Goal: Navigation & Orientation: Find specific page/section

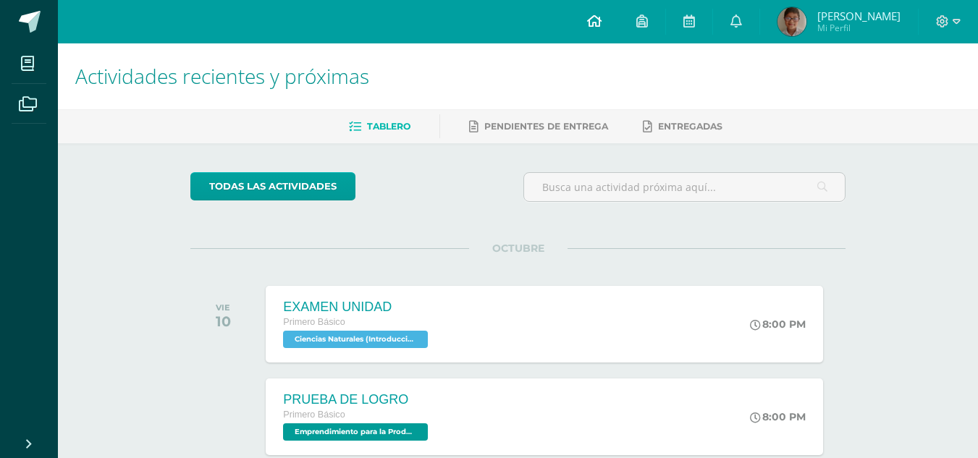
click at [600, 17] on link at bounding box center [594, 21] width 49 height 43
click at [742, 25] on icon at bounding box center [736, 20] width 12 height 13
click at [618, 12] on link at bounding box center [594, 21] width 49 height 43
